Goal: Information Seeking & Learning: Check status

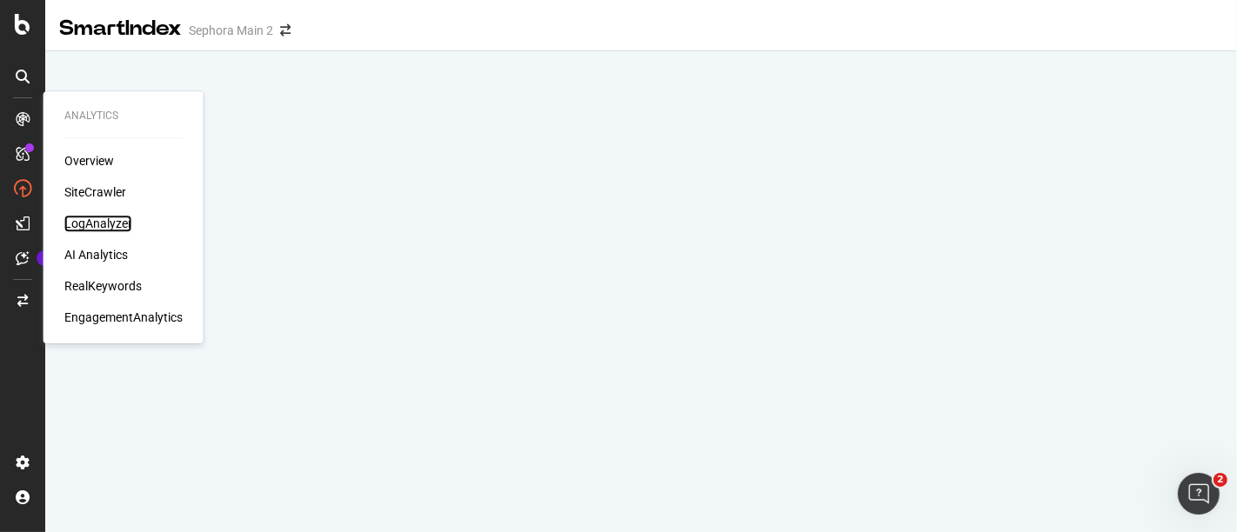
click at [85, 219] on div "LogAnalyzer" at bounding box center [98, 223] width 68 height 17
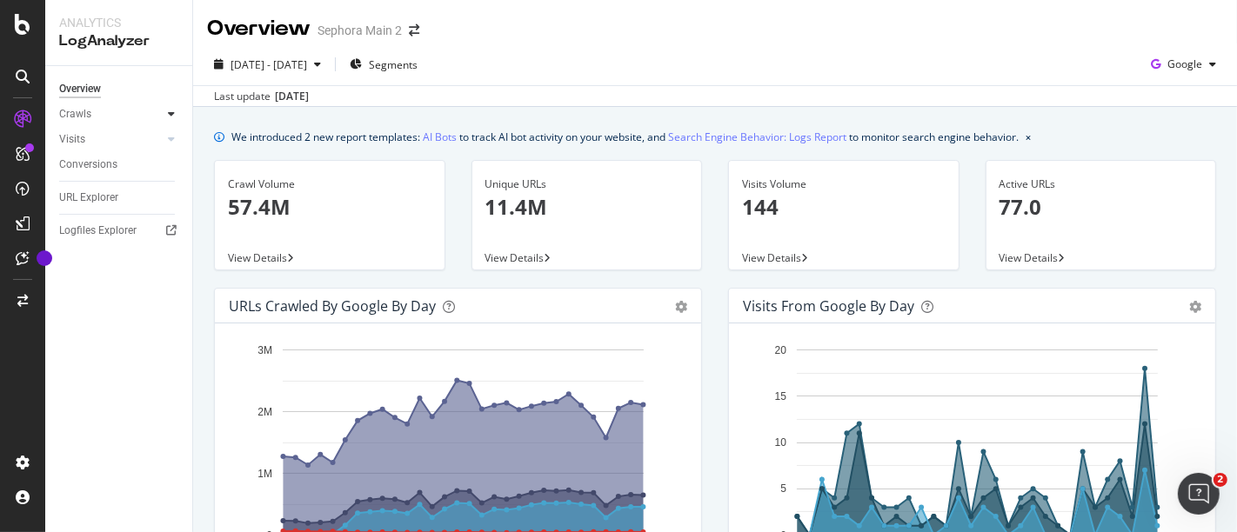
click at [175, 115] on div at bounding box center [171, 113] width 17 height 17
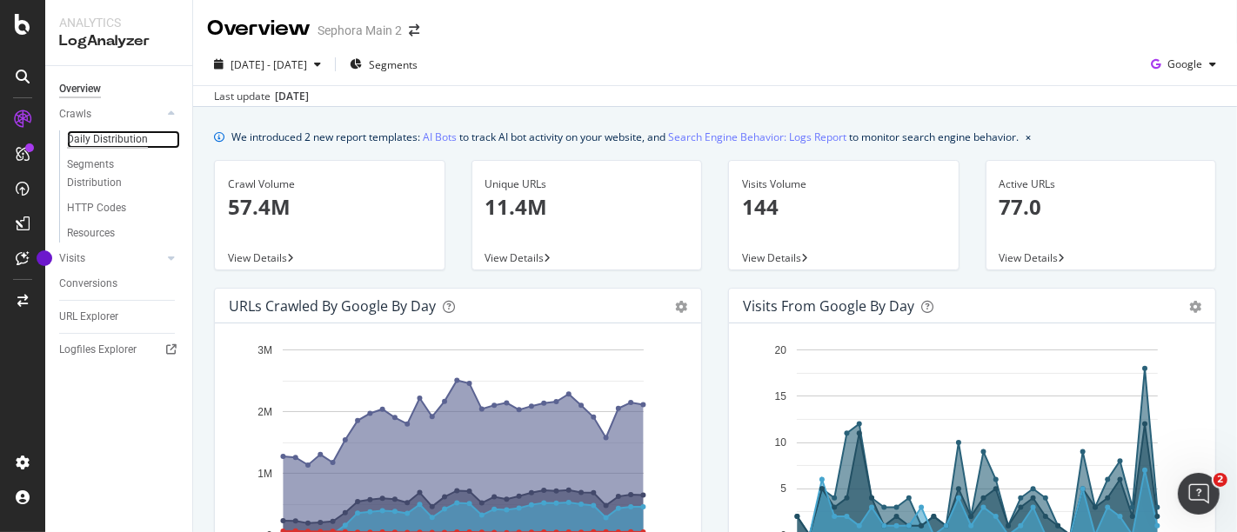
click at [126, 140] on div "Daily Distribution" at bounding box center [107, 140] width 81 height 18
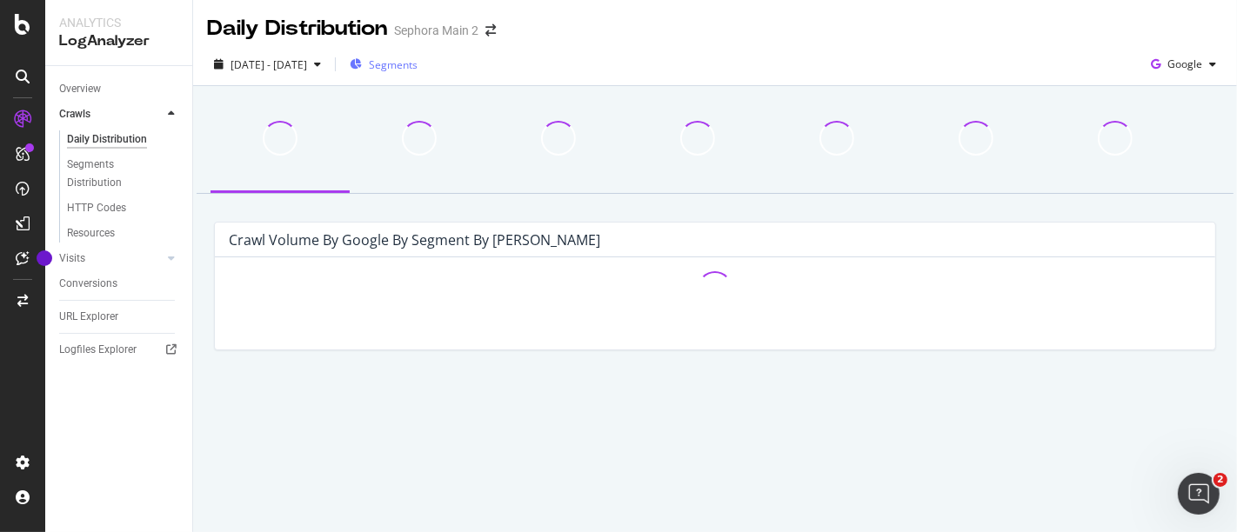
click at [418, 59] on span "Segments" at bounding box center [393, 64] width 49 height 15
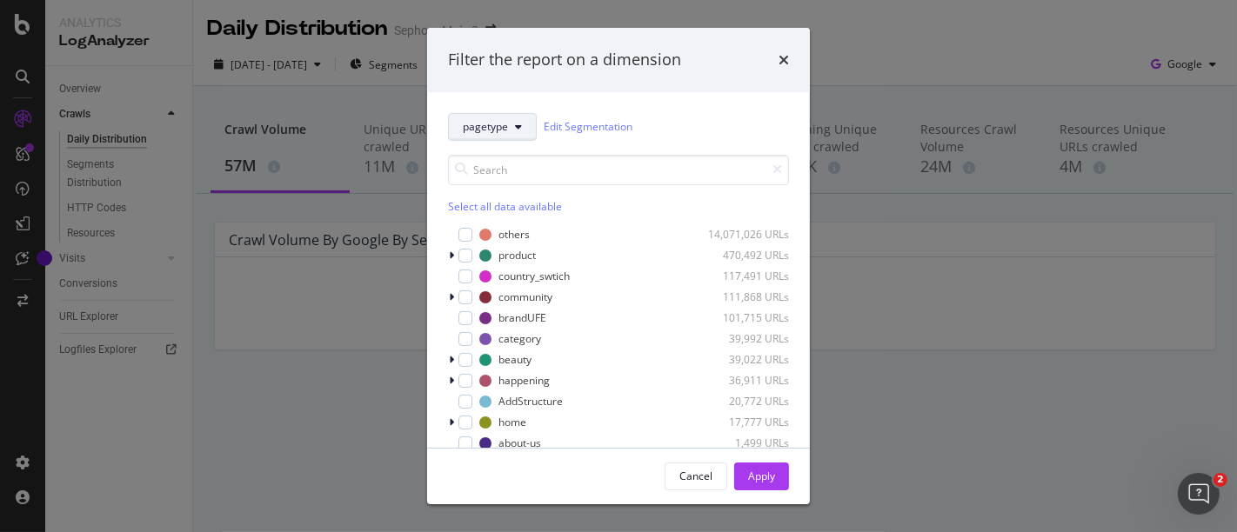
click at [494, 124] on span "pagetype" at bounding box center [485, 126] width 45 height 15
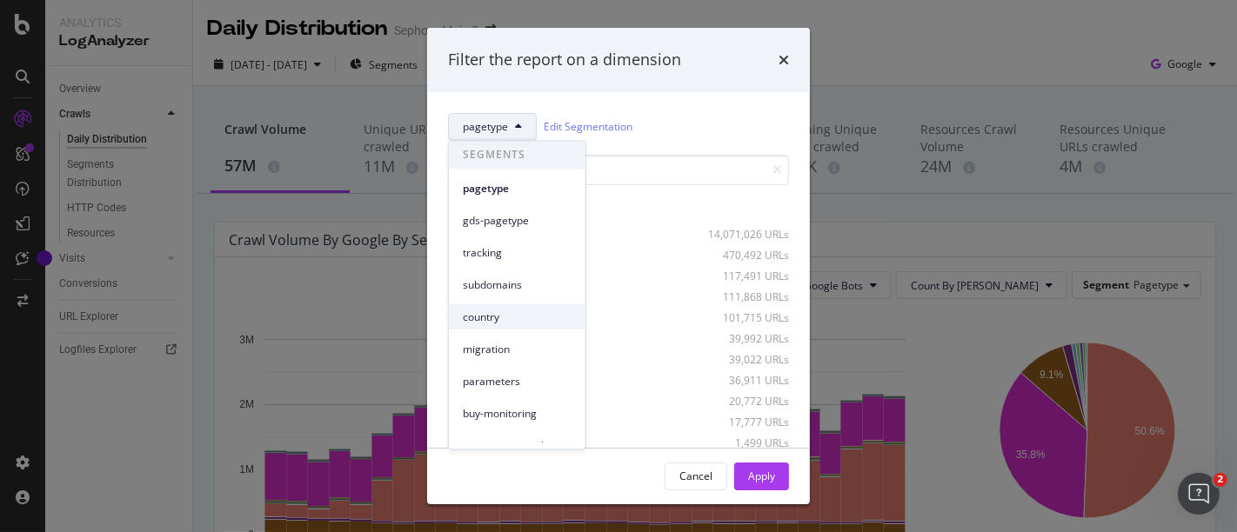
click at [497, 316] on span "country" at bounding box center [517, 318] width 109 height 16
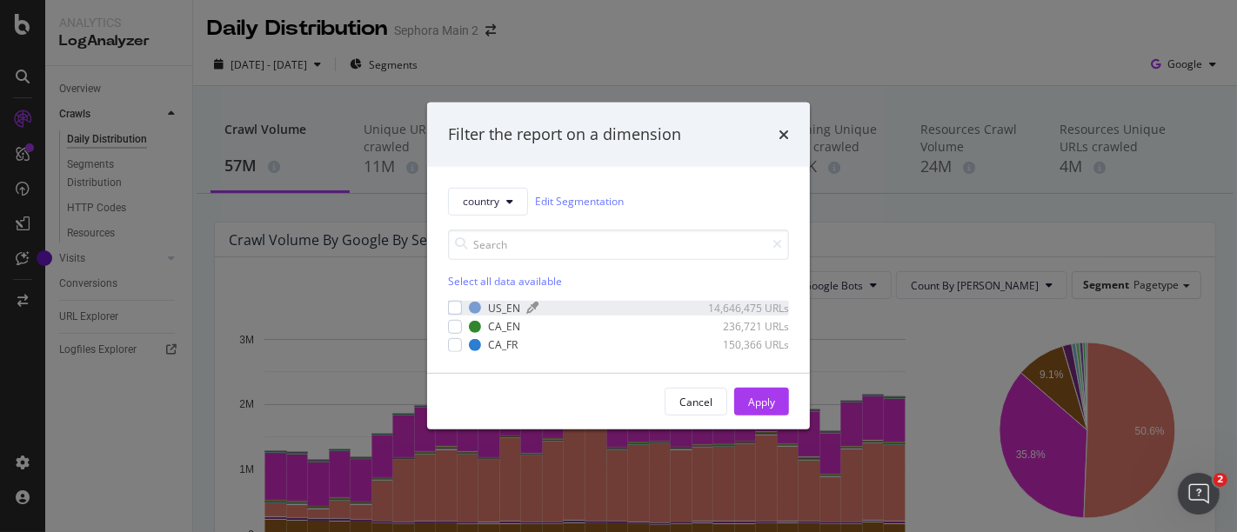
click at [502, 311] on div "US_EN" at bounding box center [504, 308] width 32 height 15
click at [499, 334] on div "US_EN 14,646,475 URLs CA_EN 236,721 URLs CA_FR 150,366 URLs" at bounding box center [618, 326] width 341 height 51
click at [499, 345] on div "CA_FR" at bounding box center [503, 345] width 30 height 15
click at [499, 322] on div "CA_EN" at bounding box center [504, 326] width 32 height 15
click at [758, 399] on div "Apply" at bounding box center [761, 402] width 27 height 15
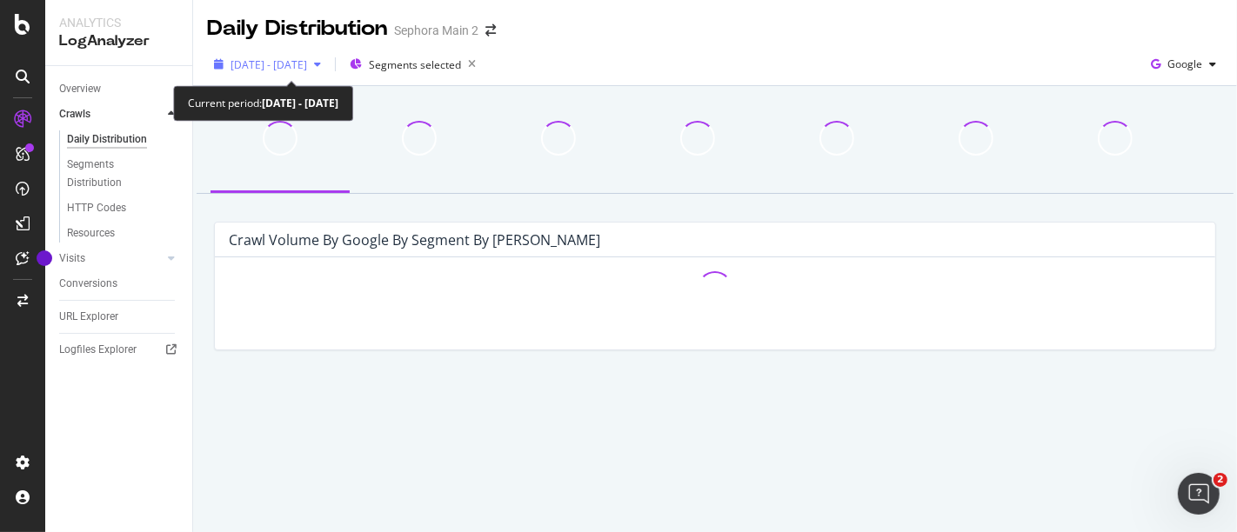
click at [307, 68] on span "[DATE] - [DATE]" at bounding box center [269, 64] width 77 height 15
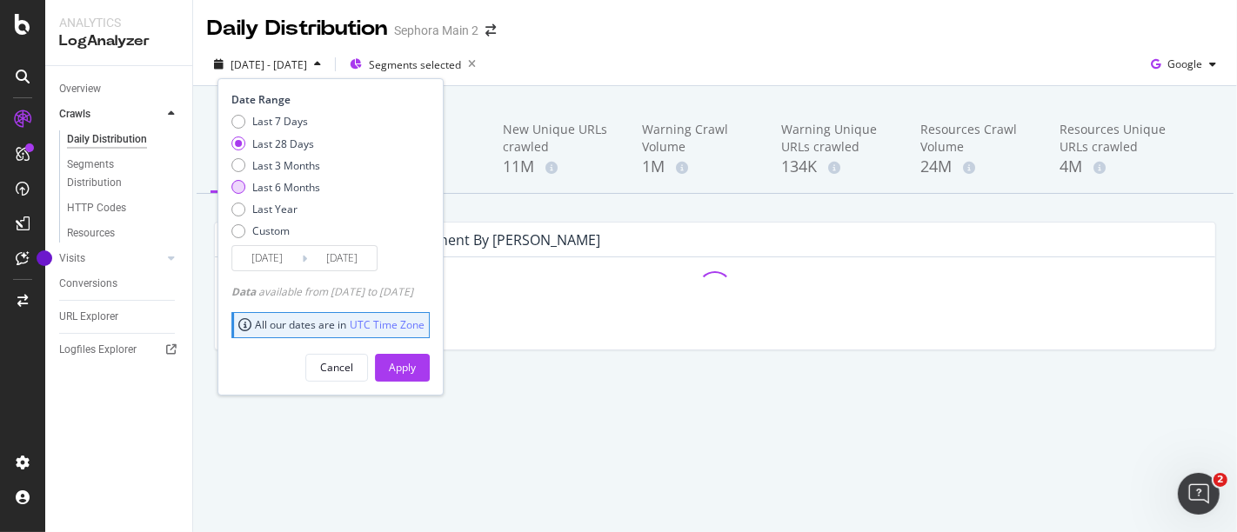
click at [298, 185] on div "Last 6 Months" at bounding box center [286, 187] width 68 height 15
type input "[DATE]"
click at [416, 362] on div "Apply" at bounding box center [402, 367] width 27 height 15
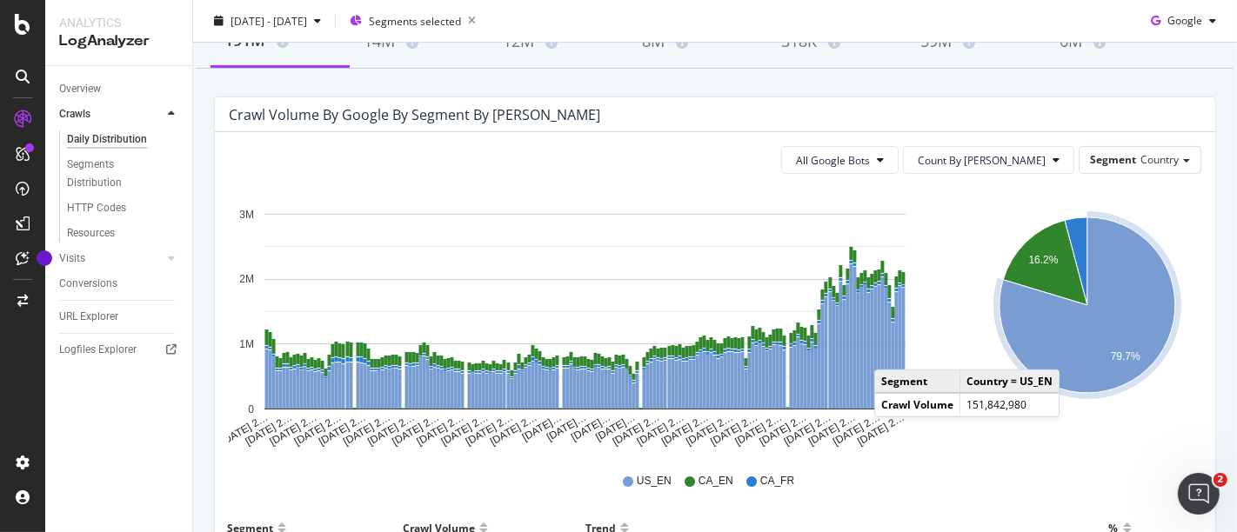
scroll to position [69, 0]
